Goal: Transaction & Acquisition: Purchase product/service

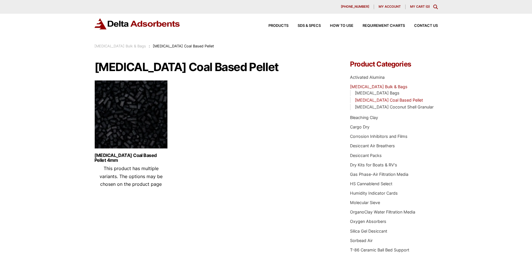
click at [134, 127] on img at bounding box center [130, 115] width 73 height 71
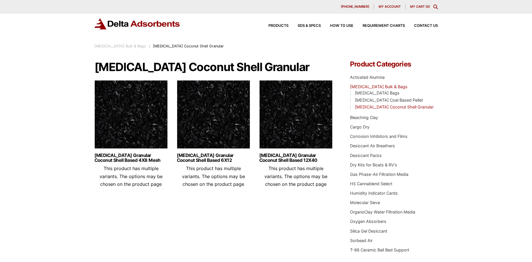
drag, startPoint x: 132, startPoint y: 109, endPoint x: 140, endPoint y: 110, distance: 8.1
click at [286, 119] on img at bounding box center [295, 115] width 73 height 71
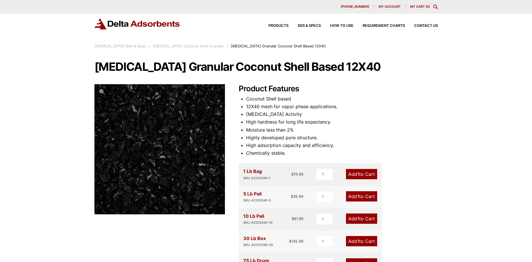
click at [361, 196] on link "Add 1 to Cart" at bounding box center [361, 197] width 31 height 10
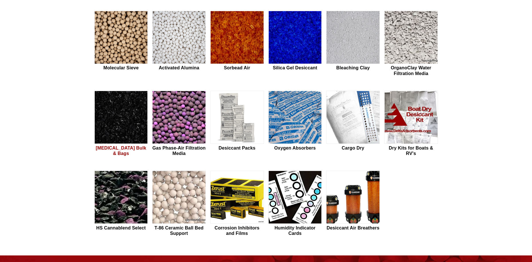
scroll to position [172, 0]
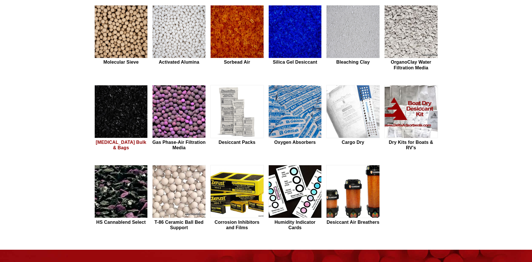
click at [122, 114] on img at bounding box center [121, 111] width 53 height 53
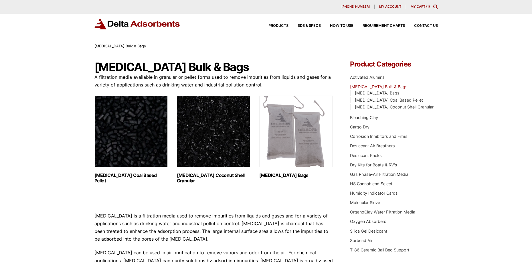
click at [209, 128] on img "Visit product category Activated Carbon Coconut Shell Granular" at bounding box center [213, 131] width 73 height 71
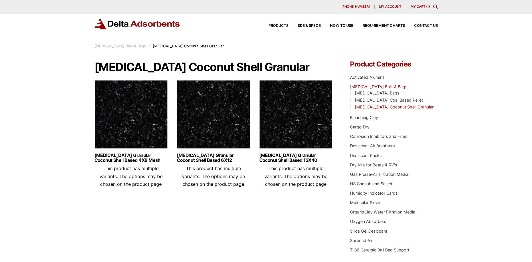
click at [308, 126] on img at bounding box center [295, 115] width 73 height 71
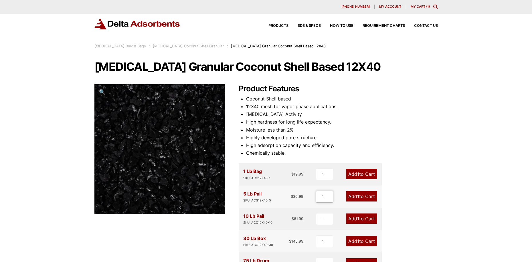
click at [329, 194] on input "1" at bounding box center [324, 197] width 17 height 12
click at [350, 195] on link "Add 1 to Cart" at bounding box center [361, 197] width 31 height 10
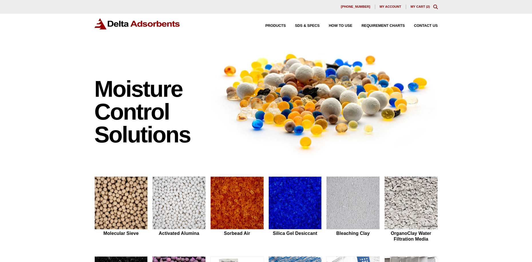
click at [421, 7] on link "My Cart ( 2 )" at bounding box center [419, 6] width 19 height 3
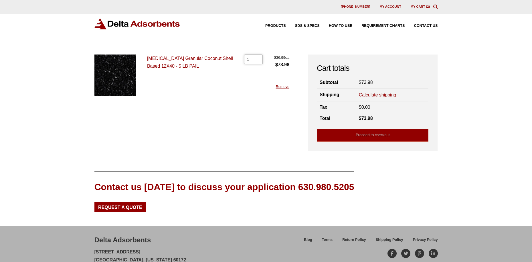
type input "1"
click at [258, 61] on input "1" at bounding box center [253, 60] width 19 height 10
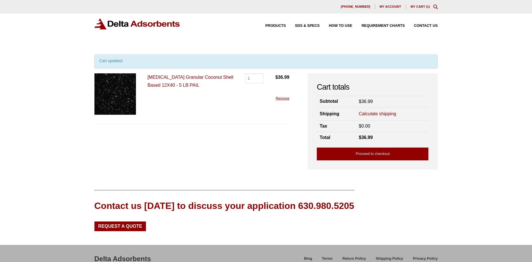
click at [264, 141] on form "[MEDICAL_DATA] Granular Coconut Shell Based 12X40 - 5 LB PAIL [MEDICAL_DATA] Gr…" at bounding box center [191, 118] width 195 height 90
click at [366, 153] on link "Proceed to checkout" at bounding box center [373, 154] width 112 height 13
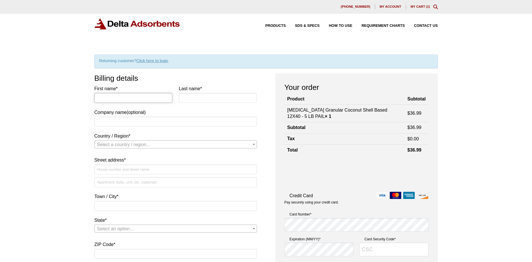
click at [122, 99] on input "First name *" at bounding box center [133, 98] width 78 height 10
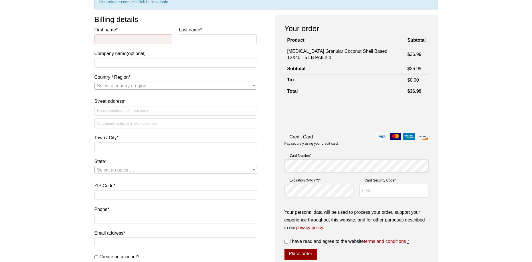
scroll to position [13, 0]
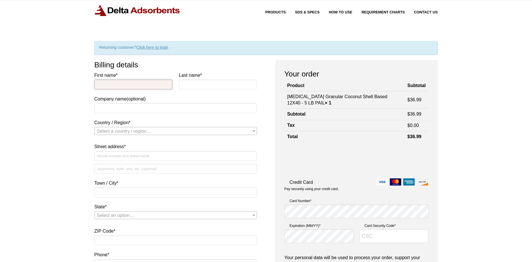
click at [114, 84] on input "First name *" at bounding box center [133, 85] width 78 height 10
type input "[PERSON_NAME]"
type input "Dorkus Prints"
select select "US"
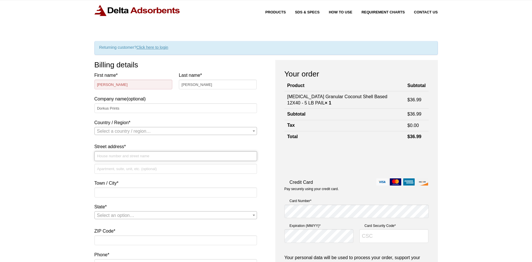
type input "[STREET_ADDRESS]"
type input "[GEOGRAPHIC_DATA]"
type input "37075"
type input "16146337864"
type input "[EMAIL_ADDRESS][DOMAIN_NAME]"
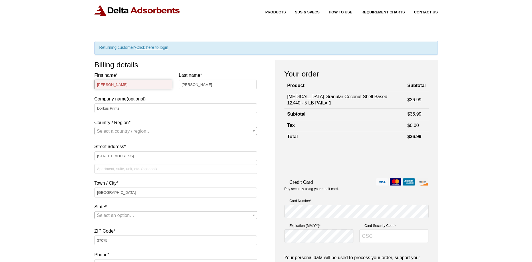
select select "US"
select select "TN"
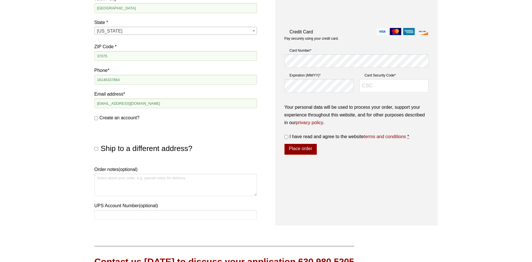
scroll to position [156, 0]
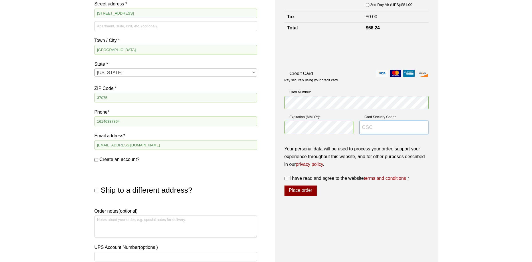
click at [374, 130] on input "Card Security Code *" at bounding box center [393, 128] width 69 height 14
type input "924"
click at [287, 179] on input "I have read and agree to the website terms and conditions *" at bounding box center [286, 179] width 4 height 4
checkbox input "true"
click at [298, 190] on button "Place order" at bounding box center [300, 191] width 32 height 11
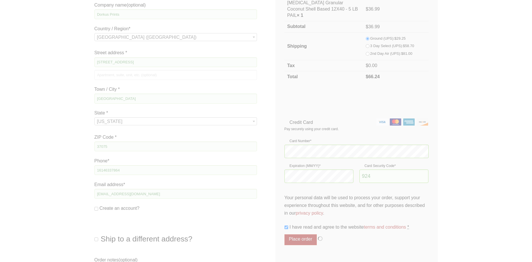
scroll to position [13, 0]
